Goal: Task Accomplishment & Management: Use online tool/utility

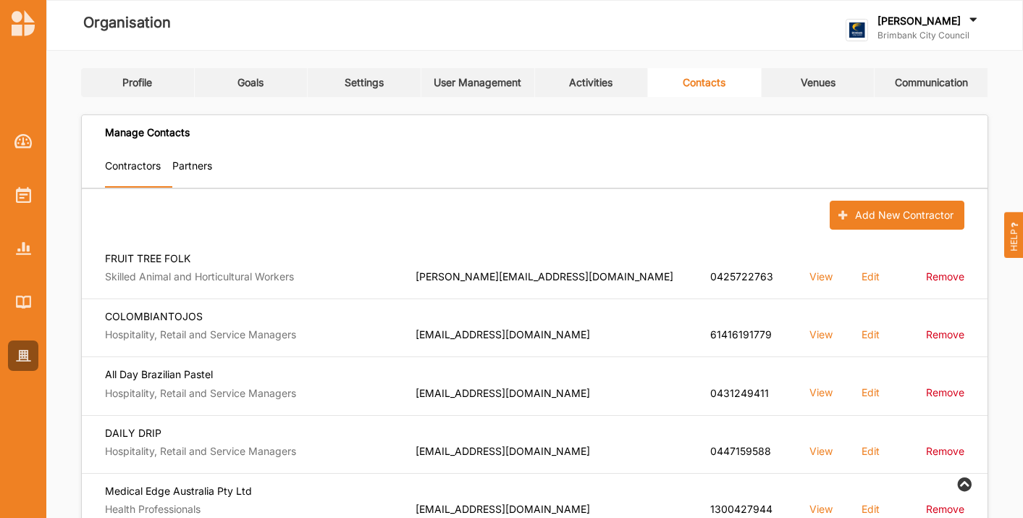
scroll to position [321, 0]
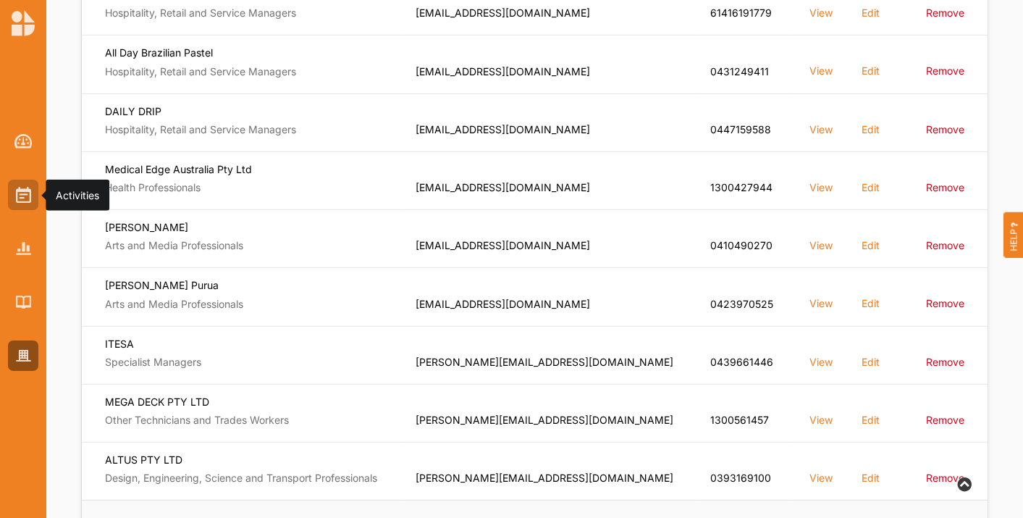
click at [30, 191] on img at bounding box center [23, 195] width 15 height 16
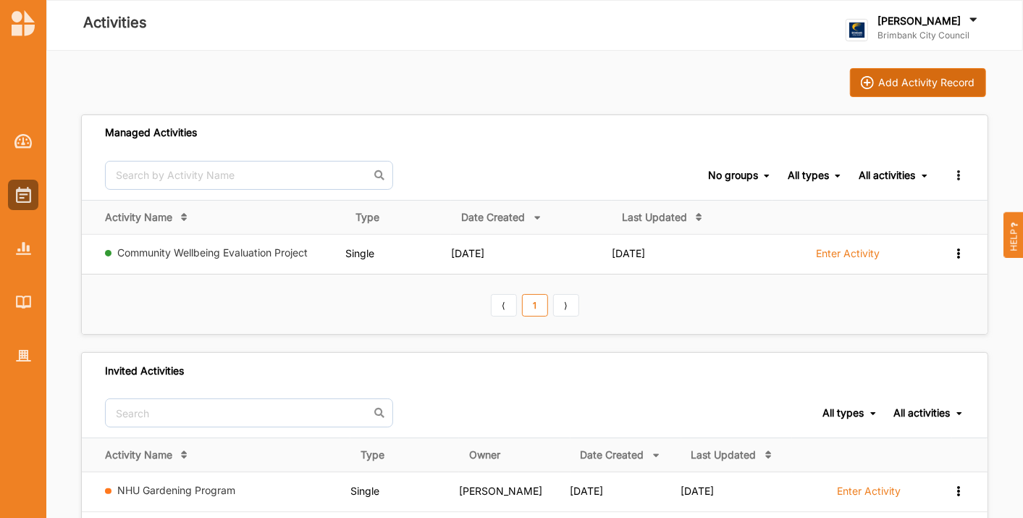
click at [902, 77] on div "Add Activity Record" at bounding box center [927, 82] width 96 height 13
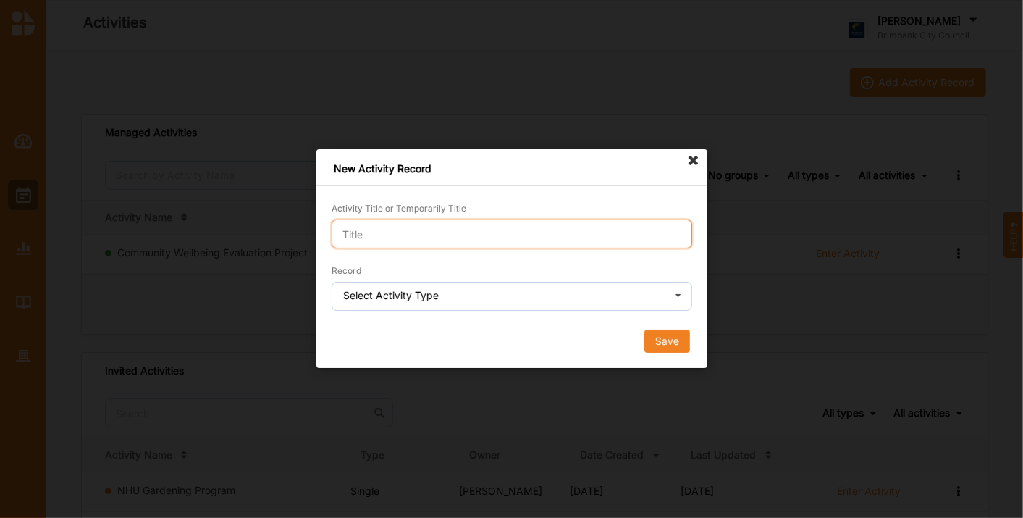
click at [392, 232] on input "Activity Title or Temporarily Title" at bounding box center [512, 233] width 361 height 29
type input "demo"
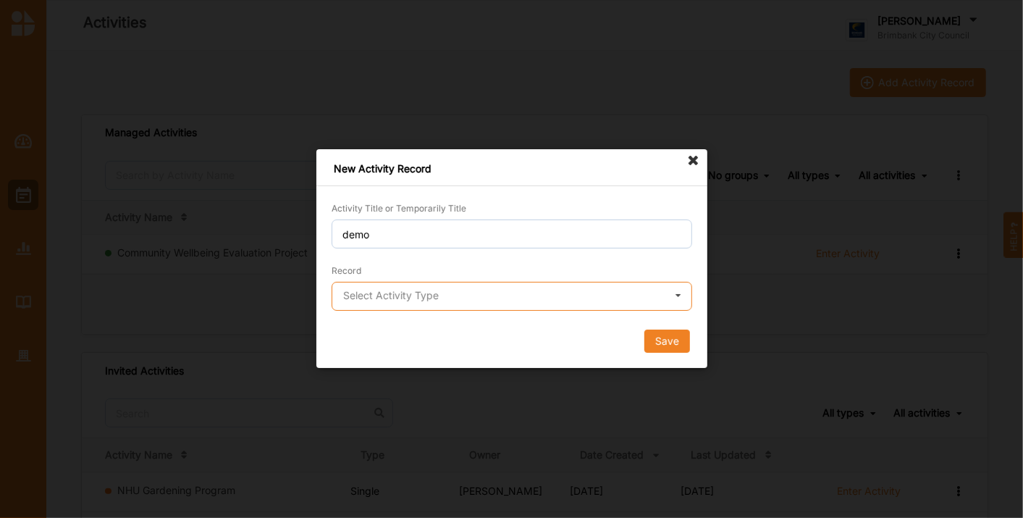
click at [397, 301] on input "text" at bounding box center [512, 296] width 359 height 29
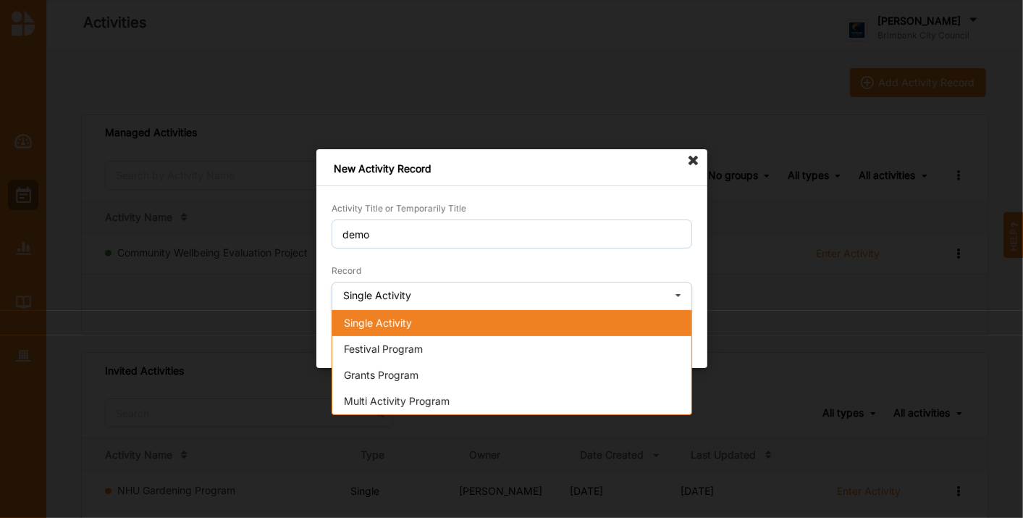
click at [397, 321] on span "Single Activity" at bounding box center [378, 322] width 68 height 12
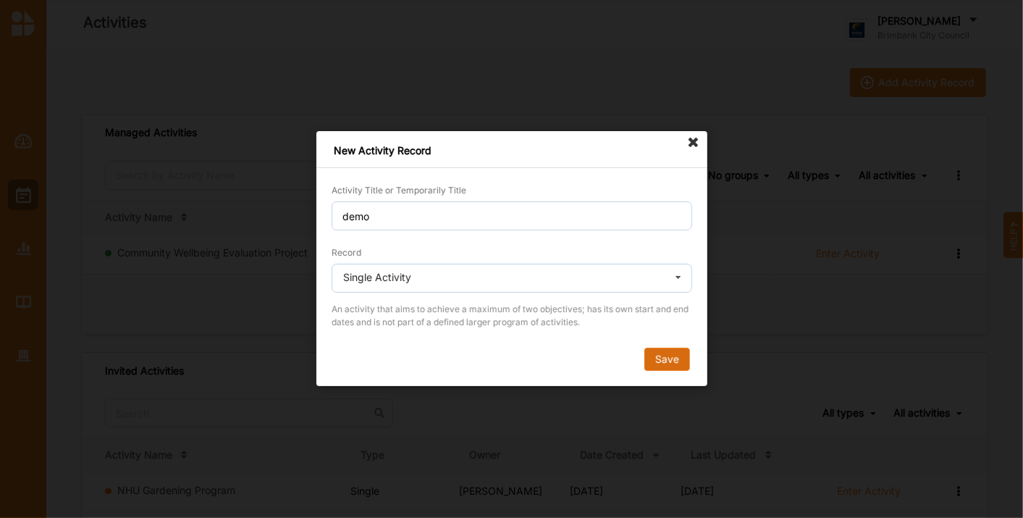
click at [666, 365] on button "Save" at bounding box center [667, 359] width 46 height 23
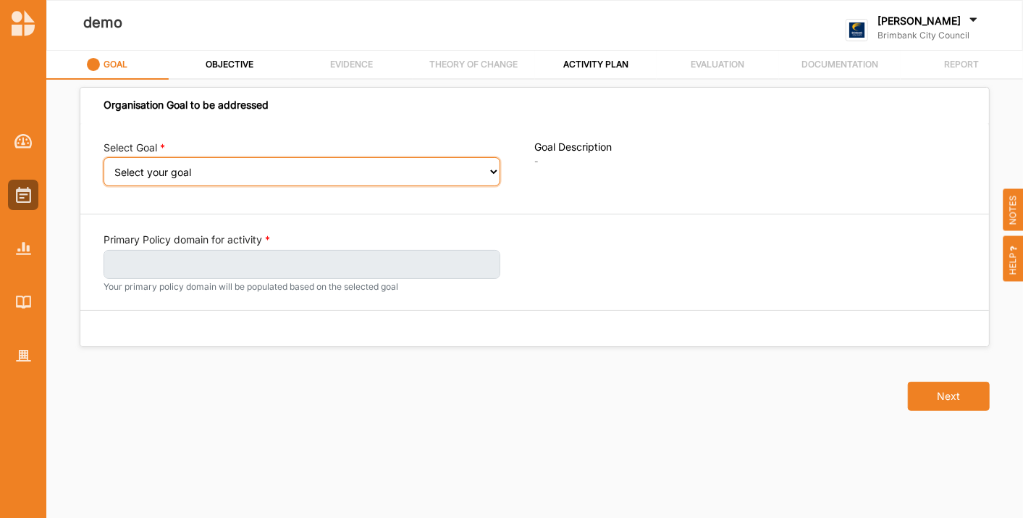
click at [494, 177] on select "Select your goal People: Social connection and wellbeing People: Healthy active…" at bounding box center [302, 171] width 397 height 29
select select "393"
click at [104, 167] on select "Select your goal People: Social connection and wellbeing People: Healthy active…" at bounding box center [302, 171] width 397 height 29
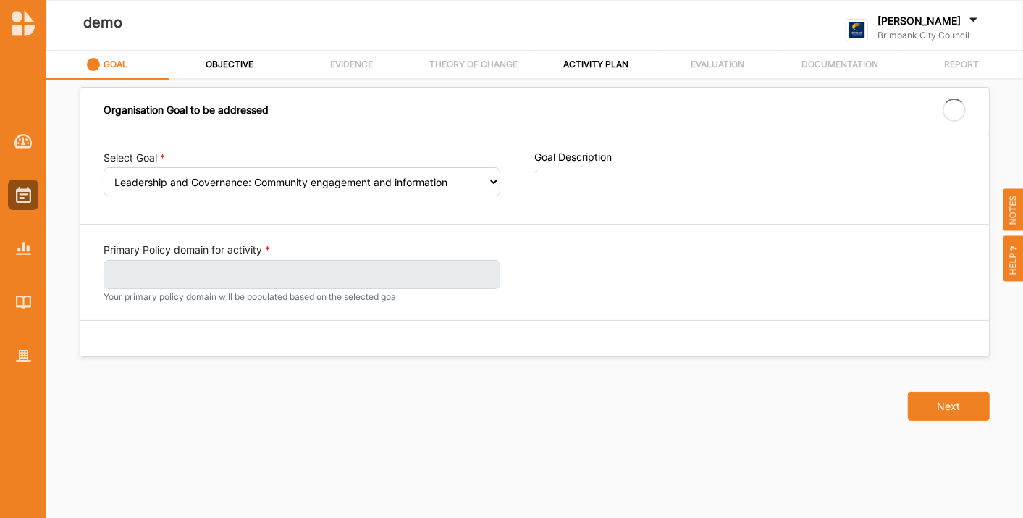
select select "393"
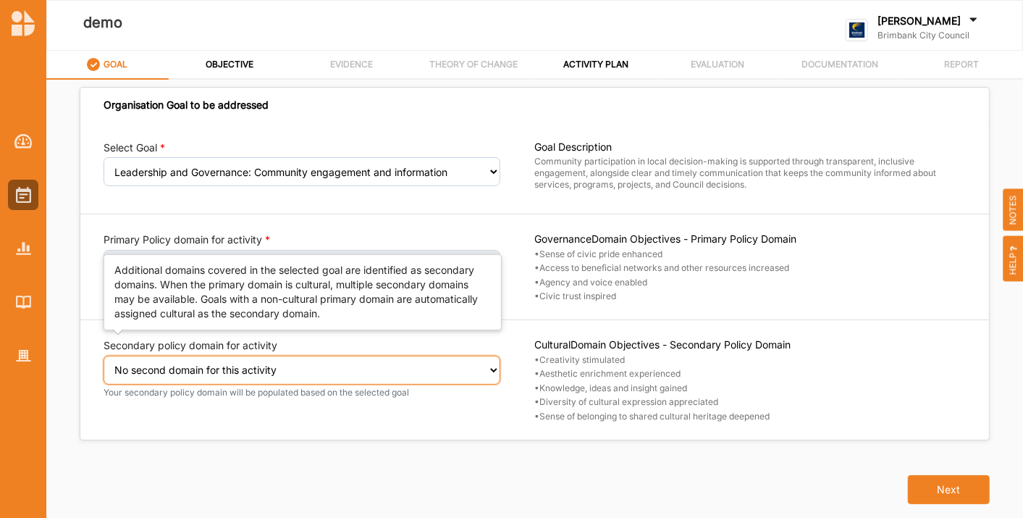
click at [173, 379] on select "Select secondary policy domain No second domain for this activity Social Govern…" at bounding box center [302, 369] width 397 height 29
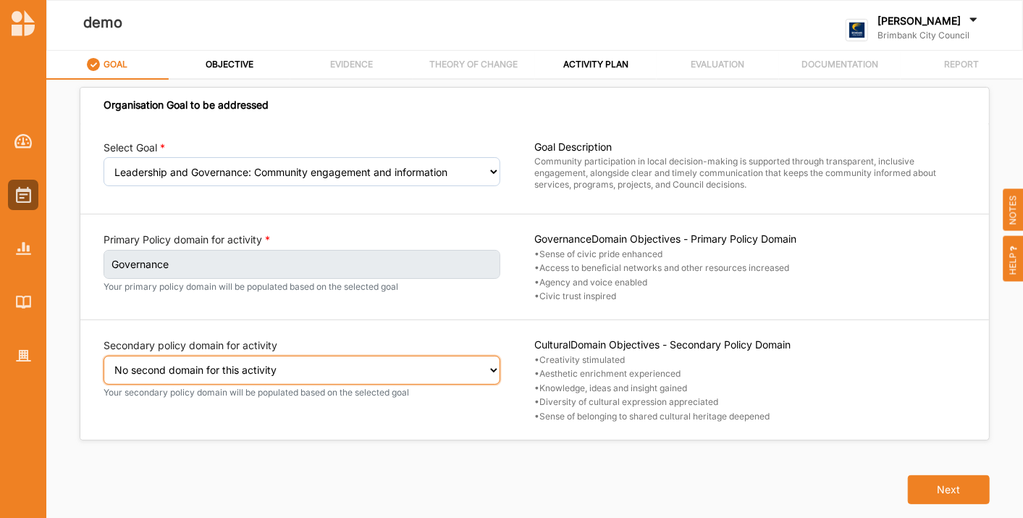
select select "2"
click at [104, 364] on select "Select secondary policy domain No second domain for this activity Social Govern…" at bounding box center [302, 369] width 397 height 29
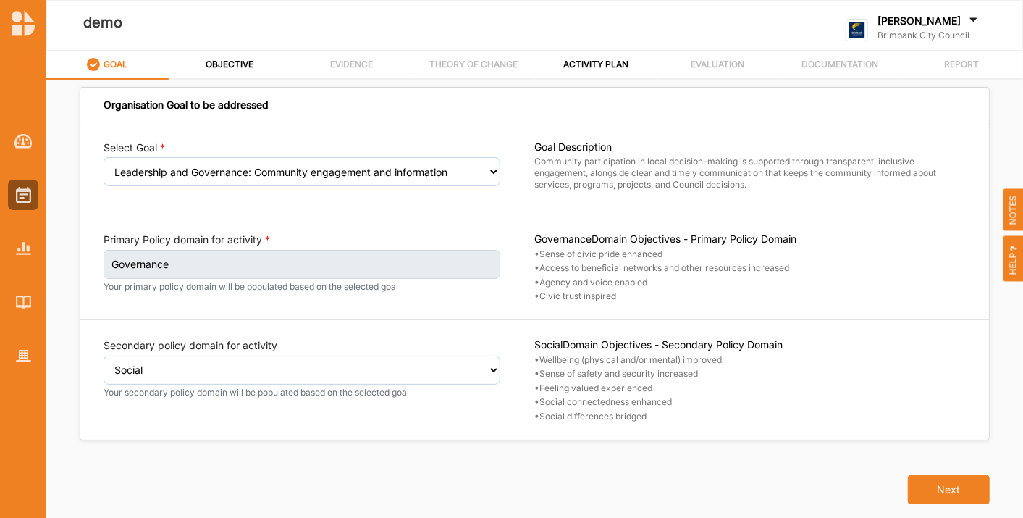
drag, startPoint x: 12, startPoint y: 193, endPoint x: 70, endPoint y: 174, distance: 61.6
click at [12, 193] on div at bounding box center [23, 195] width 30 height 30
